Goal: Information Seeking & Learning: Learn about a topic

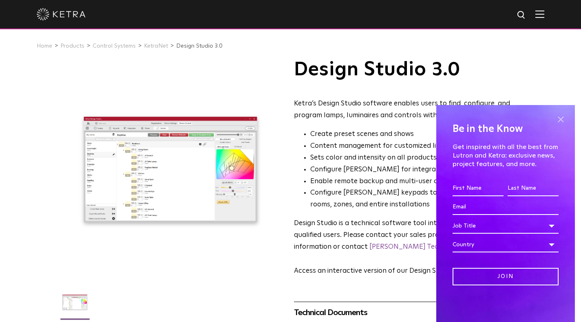
click at [562, 116] on span at bounding box center [560, 119] width 12 height 12
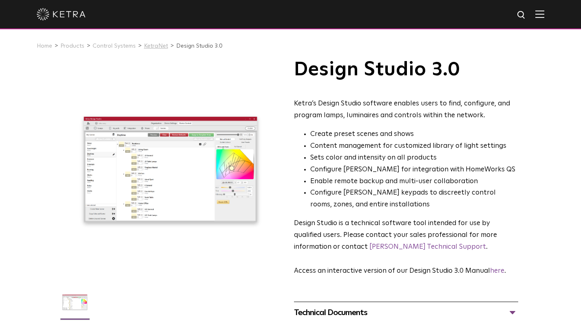
click at [154, 46] on link "KetraNet" at bounding box center [156, 46] width 24 height 6
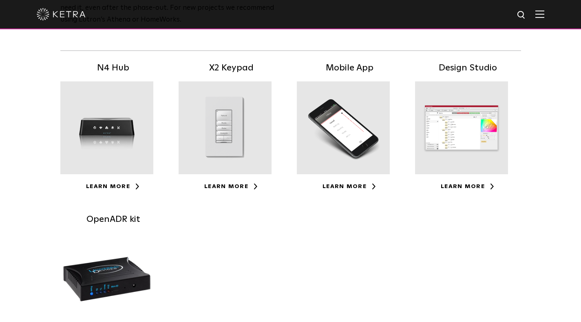
scroll to position [144, 0]
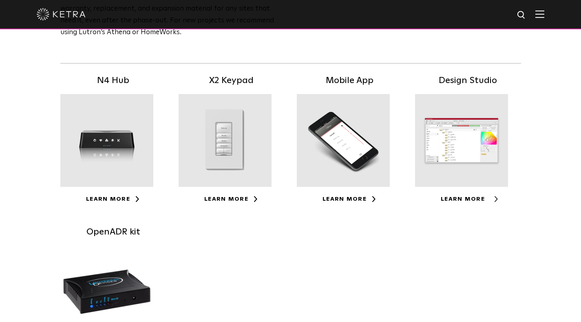
click at [455, 202] on link "Learn More" at bounding box center [468, 199] width 54 height 6
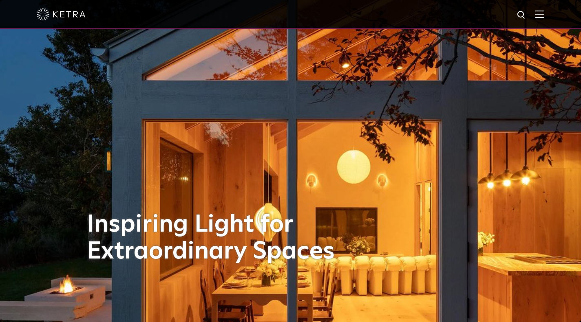
click at [544, 15] on img at bounding box center [539, 14] width 9 height 8
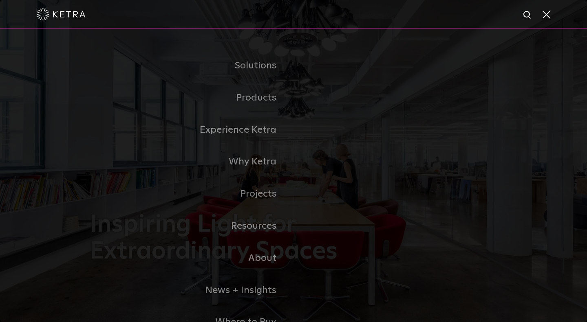
click at [527, 21] on div at bounding box center [294, 14] width 514 height 29
click at [528, 15] on img at bounding box center [527, 15] width 10 height 10
type input "k"
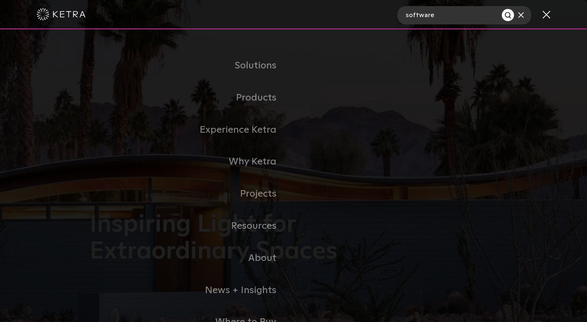
type input "software"
click at [502, 9] on button "Search" at bounding box center [508, 15] width 12 height 12
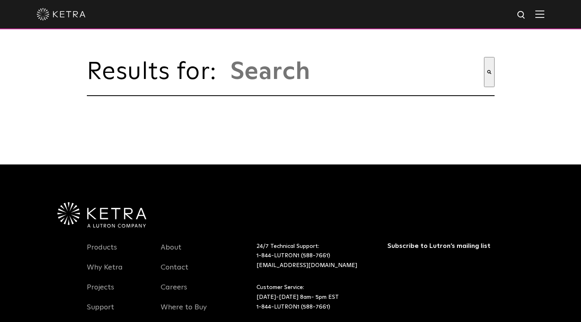
type input "software"
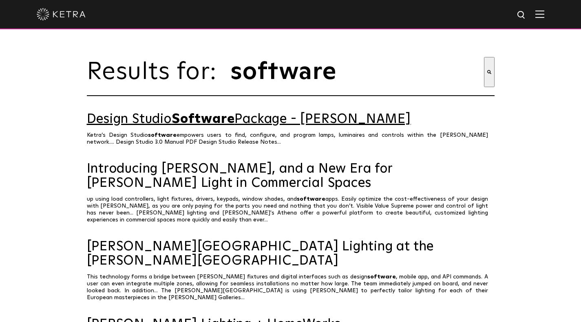
drag, startPoint x: 217, startPoint y: 132, endPoint x: 209, endPoint y: 118, distance: 15.9
drag, startPoint x: 209, startPoint y: 118, endPoint x: 161, endPoint y: 123, distance: 48.4
click at [161, 123] on link "Design Studio Software Package - [PERSON_NAME]" at bounding box center [291, 119] width 408 height 14
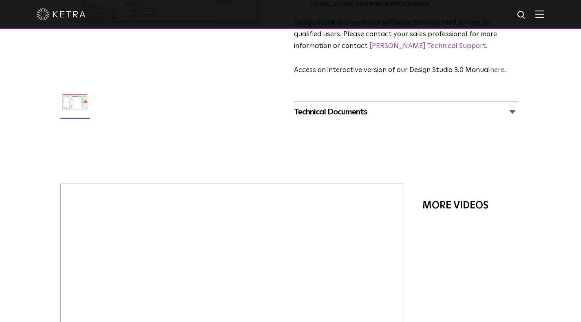
scroll to position [201, 0]
click at [488, 118] on div "Technical Documents" at bounding box center [406, 111] width 225 height 13
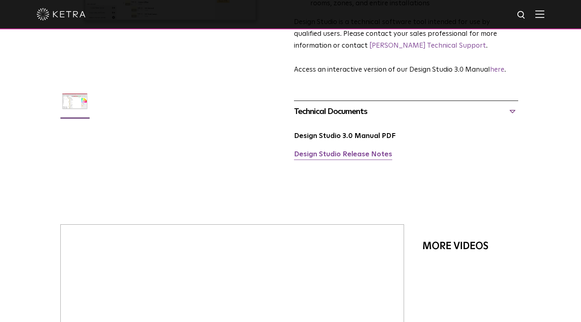
click at [346, 158] on link "Design Studio Release Notes" at bounding box center [343, 154] width 98 height 7
